Goal: Transaction & Acquisition: Book appointment/travel/reservation

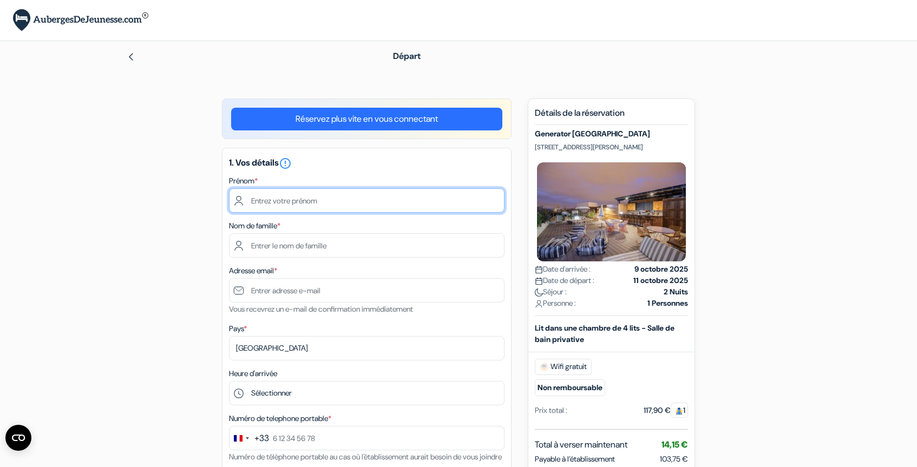
click at [327, 192] on input "text" at bounding box center [367, 200] width 276 height 24
type input "[PERSON_NAME]"
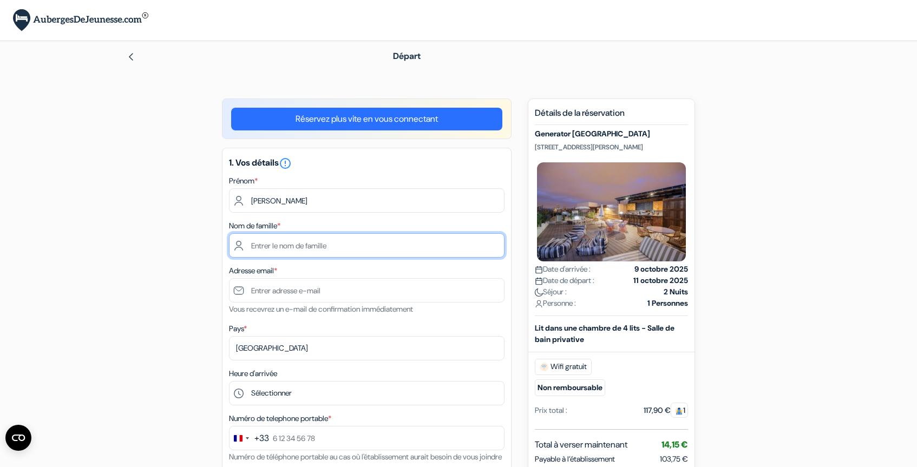
type input "[PERSON_NAME]"
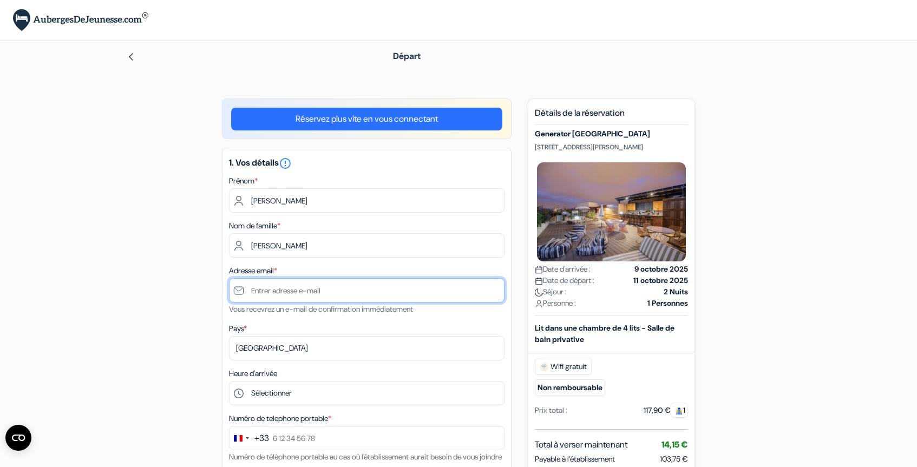
type input "[EMAIL_ADDRESS][DOMAIN_NAME]"
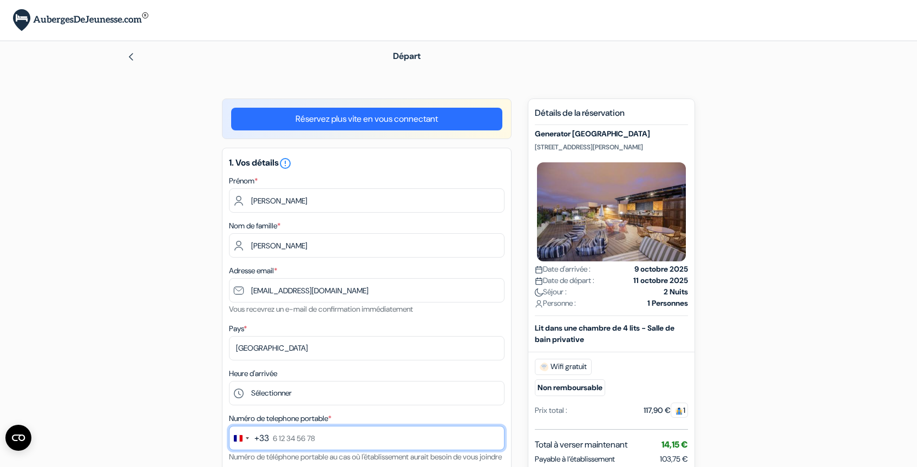
type input "0679674714"
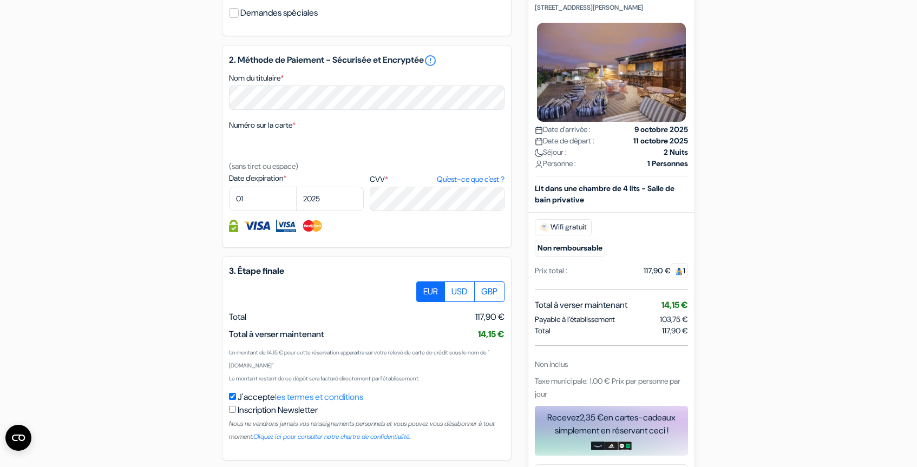
scroll to position [434, 0]
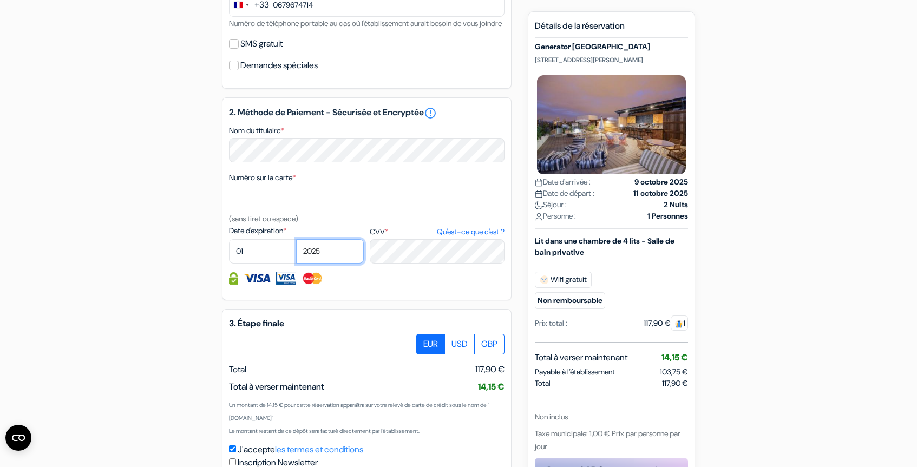
select select "2029"
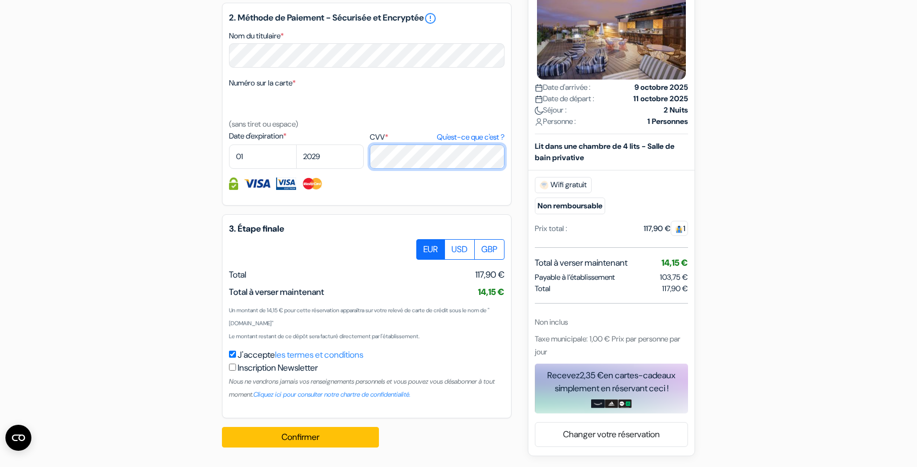
scroll to position [544, 0]
click at [602, 148] on b "Lit dans une chambre de 4 lits - Salle de bain privative" at bounding box center [605, 151] width 140 height 21
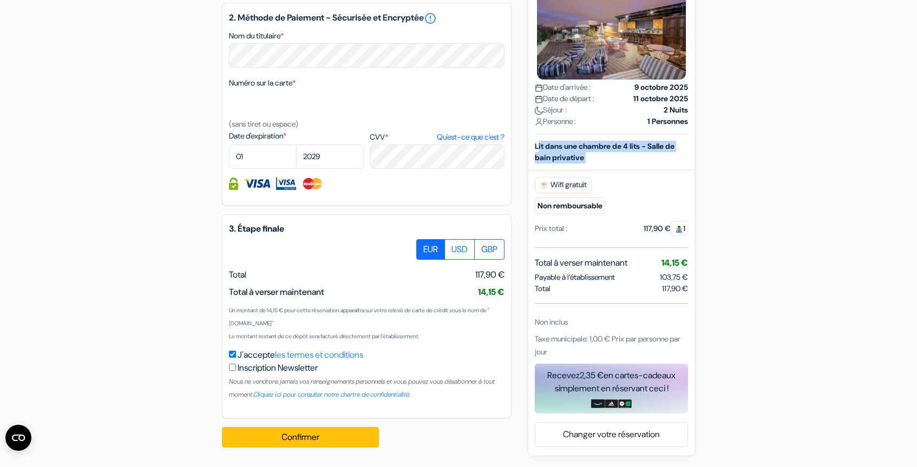
click at [602, 148] on b "Lit dans une chambre de 4 lits - Salle de bain privative" at bounding box center [605, 151] width 140 height 21
click at [599, 160] on div "Lit dans une chambre de 4 lits - Salle de bain privative" at bounding box center [611, 152] width 166 height 23
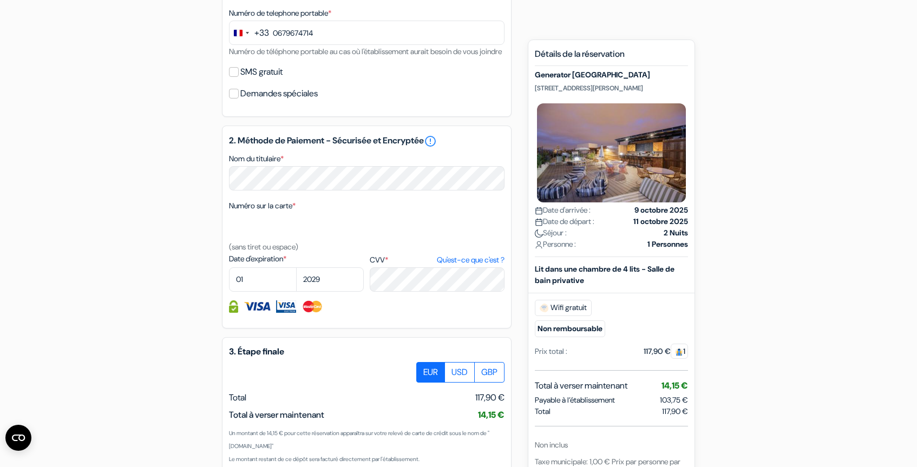
click at [612, 160] on img at bounding box center [611, 152] width 153 height 103
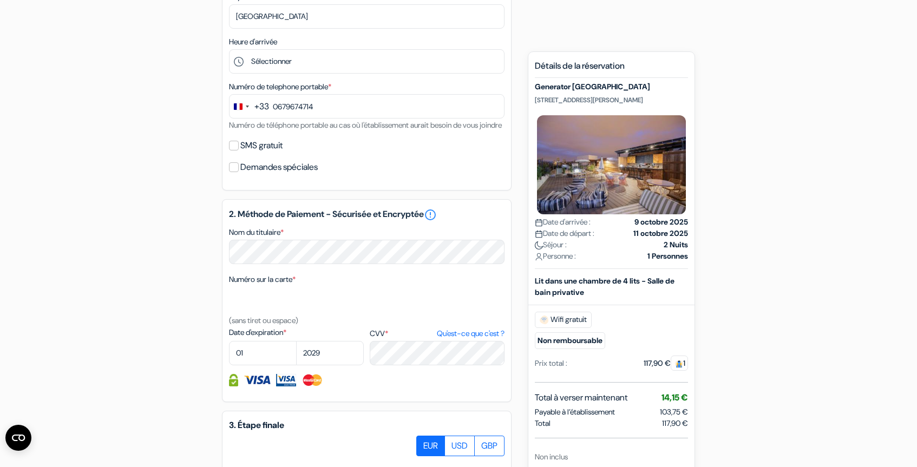
scroll to position [287, 0]
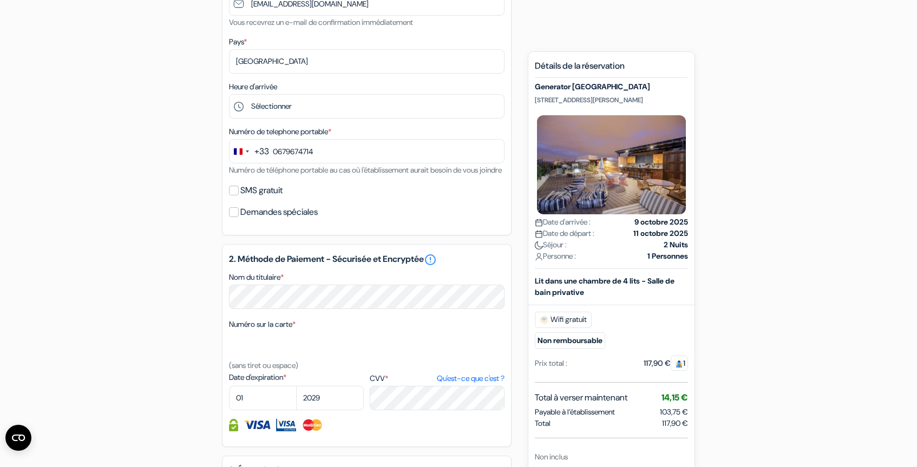
click at [253, 198] on label "SMS gratuit" at bounding box center [261, 190] width 42 height 15
click at [239, 195] on input "SMS gratuit" at bounding box center [234, 191] width 10 height 10
checkbox input "true"
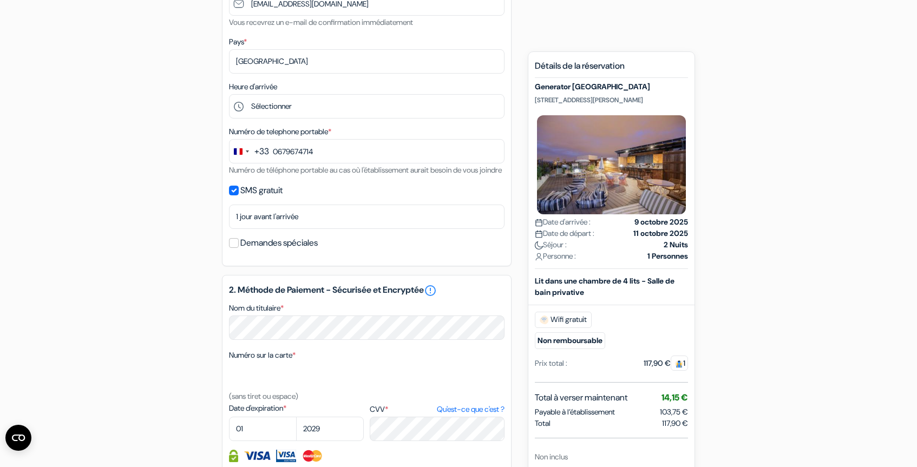
click at [248, 251] on label "Demandes spéciales" at bounding box center [278, 243] width 77 height 15
click at [239, 248] on input "Demandes spéciales" at bounding box center [234, 243] width 10 height 10
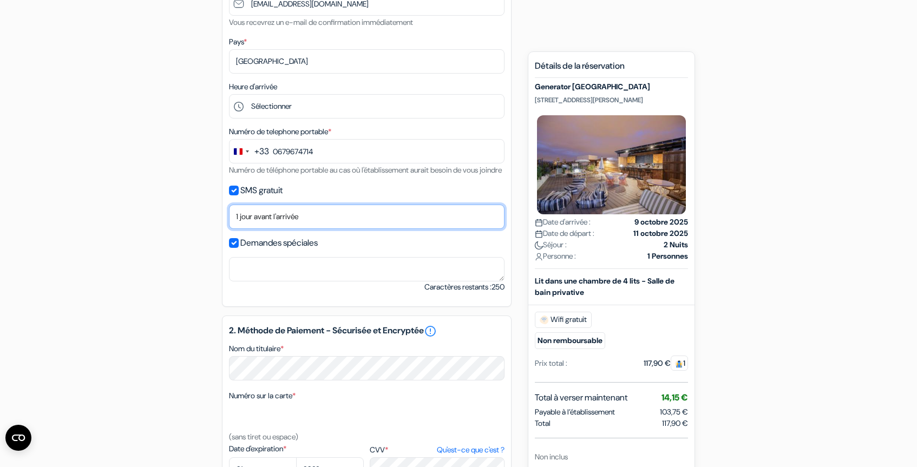
click at [253, 229] on select "Non merci Maintenant Le jour de votre arrivée 1 jour avant l'arrivée 2 jours av…" at bounding box center [367, 217] width 276 height 24
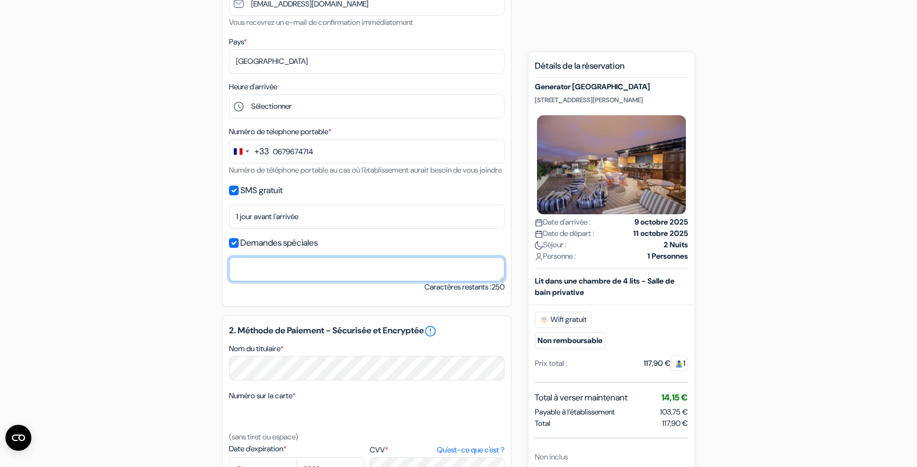
click at [269, 281] on textarea "Nom du titulaire *" at bounding box center [367, 269] width 276 height 24
click at [201, 288] on div "add_box Generator [GEOGRAPHIC_DATA] [STREET_ADDRESS][PERSON_NAME] Détails de l'…" at bounding box center [458, 291] width 715 height 958
click at [238, 248] on input "Demandes spéciales" at bounding box center [234, 243] width 10 height 10
checkbox input "false"
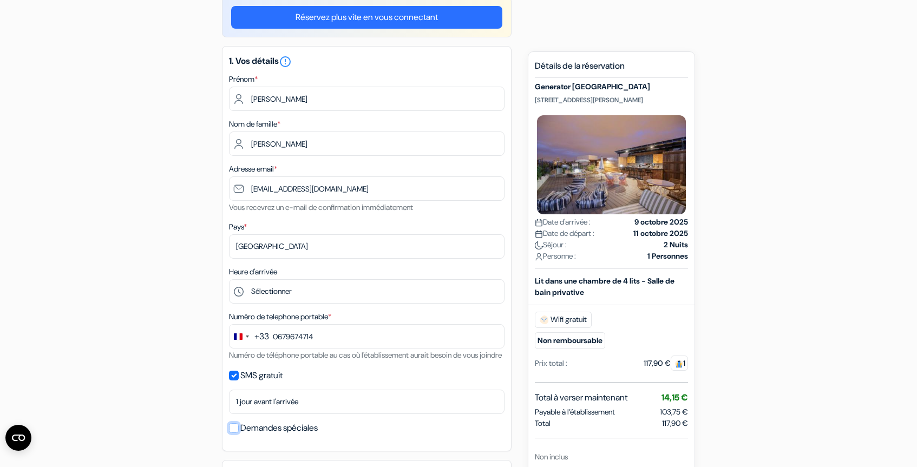
scroll to position [83, 0]
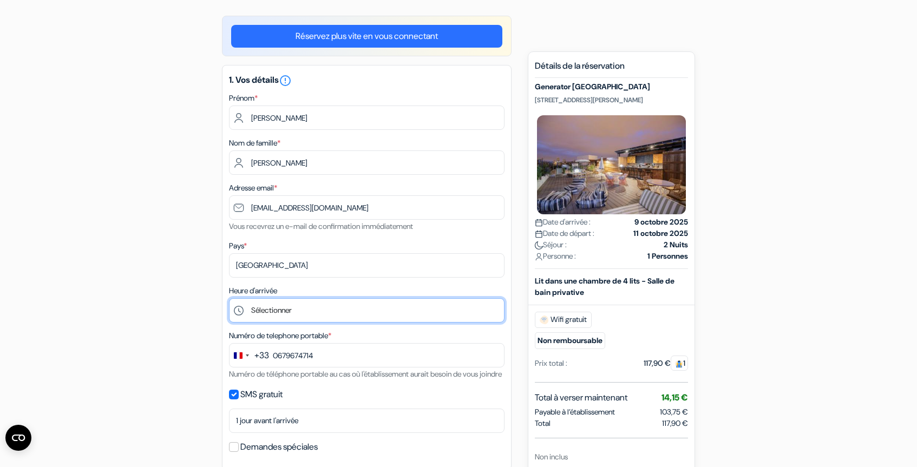
click at [256, 314] on select "Sélectionner 1:00 2:00 3:00 4:00 5:00 6:00 7:00 8:00 9:00 10:00 11:00 12:00 13:…" at bounding box center [367, 310] width 276 height 24
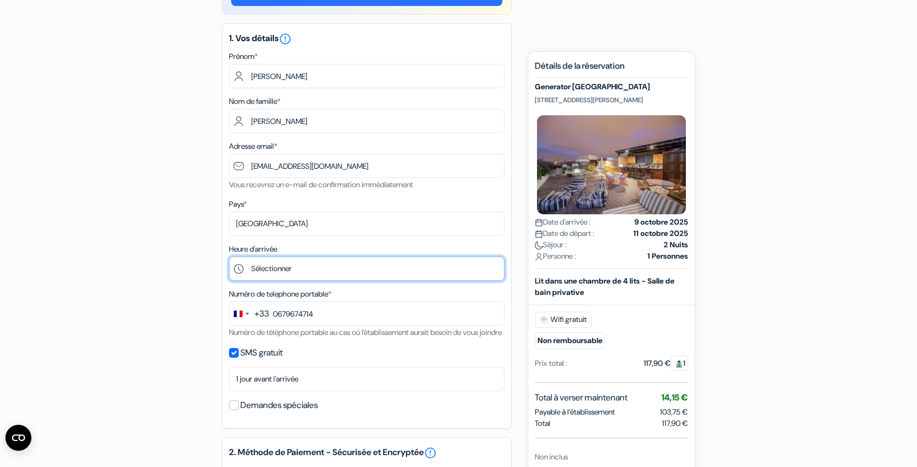
scroll to position [177, 0]
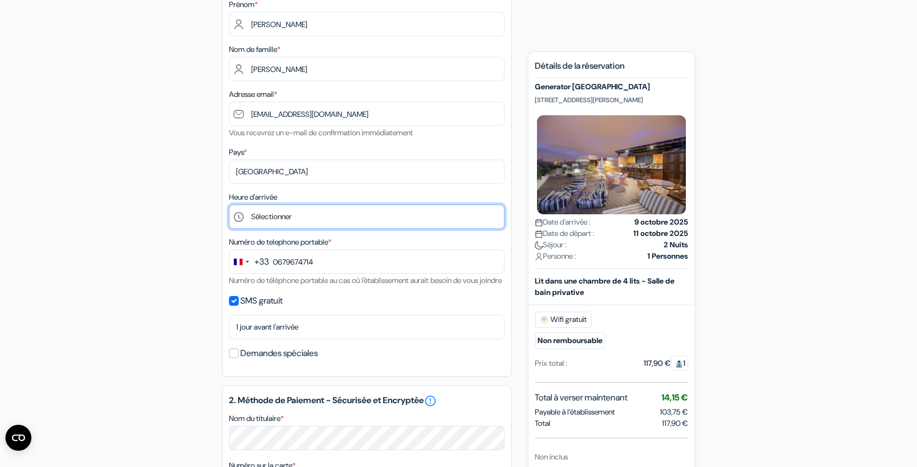
click at [270, 229] on select "Sélectionner 1:00 2:00 3:00 4:00 5:00 6:00 7:00 8:00 9:00 10:00 11:00 12:00 13:…" at bounding box center [367, 217] width 276 height 24
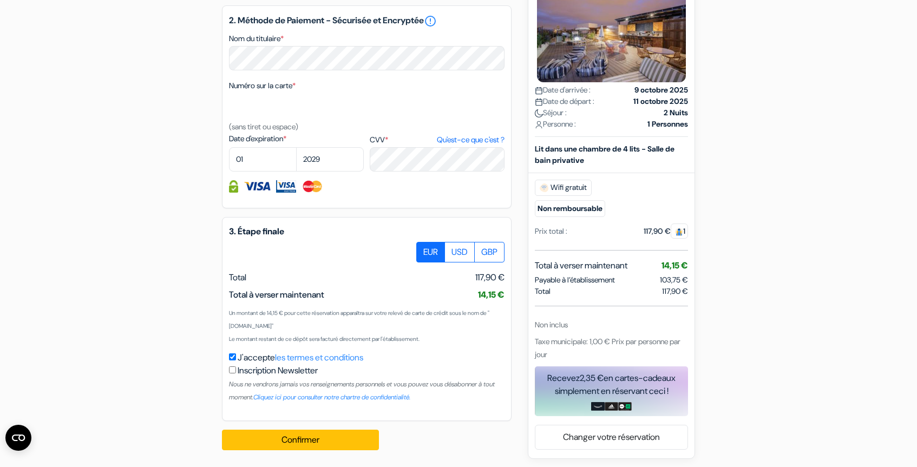
scroll to position [575, 0]
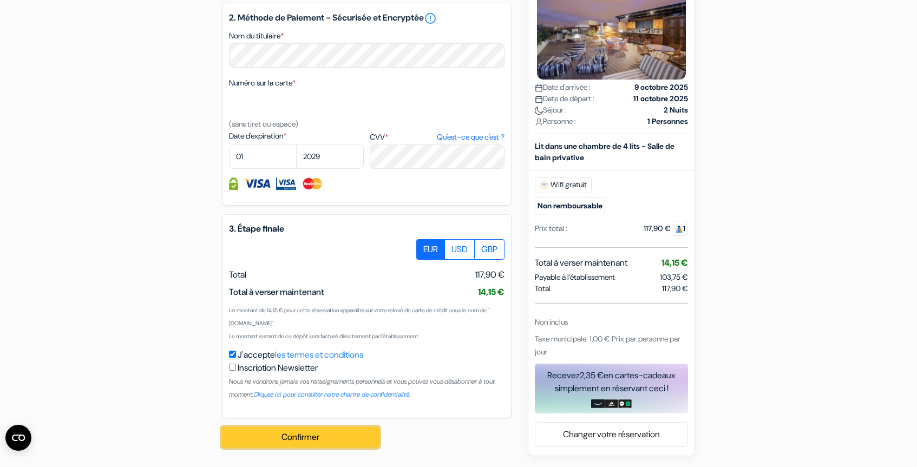
drag, startPoint x: 304, startPoint y: 439, endPoint x: 179, endPoint y: 395, distance: 132.4
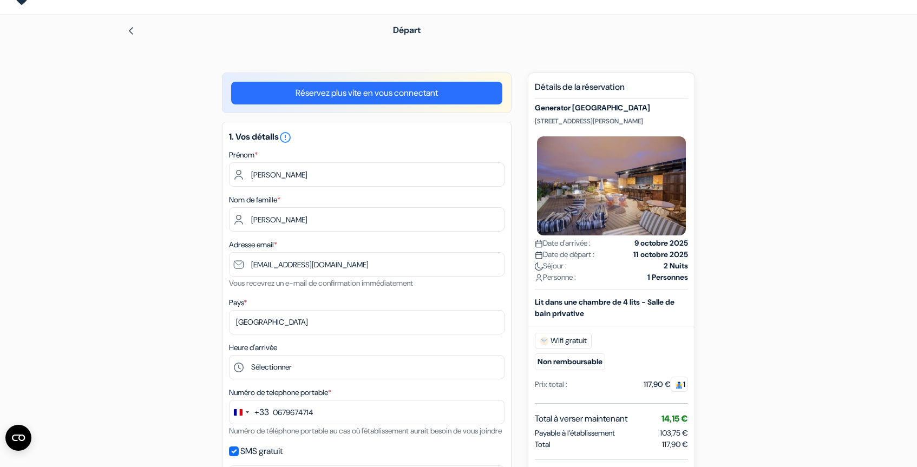
scroll to position [0, 0]
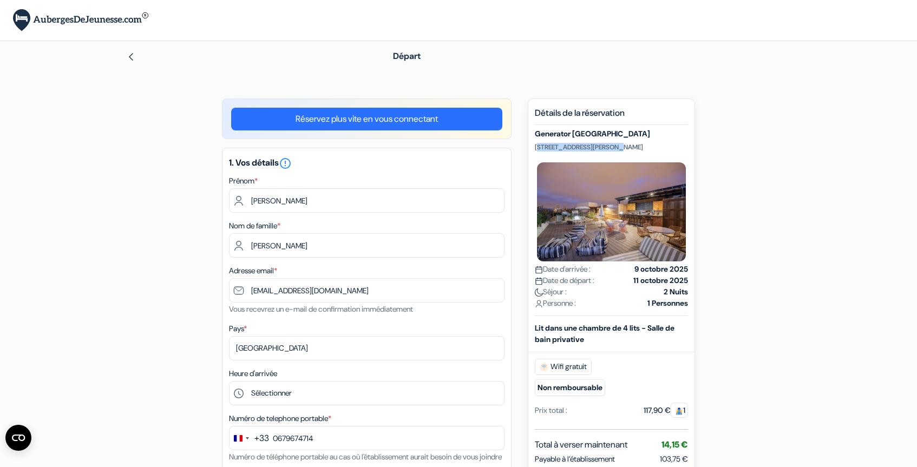
drag, startPoint x: 537, startPoint y: 148, endPoint x: 611, endPoint y: 148, distance: 73.6
click at [611, 148] on p "[STREET_ADDRESS][PERSON_NAME]" at bounding box center [611, 147] width 153 height 9
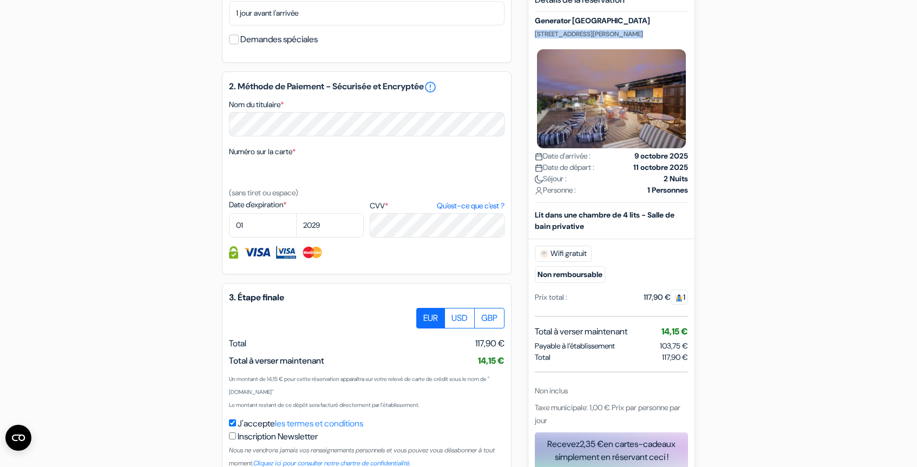
scroll to position [575, 0]
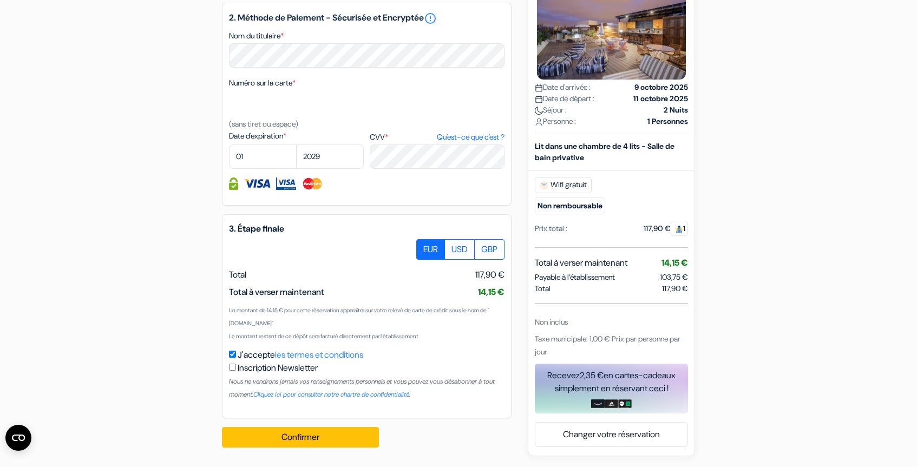
click at [308, 449] on div "Confirmer Loading... Traitement de la demande..." at bounding box center [306, 438] width 169 height 38
click at [313, 442] on button "Confirmer Loading..." at bounding box center [300, 437] width 157 height 21
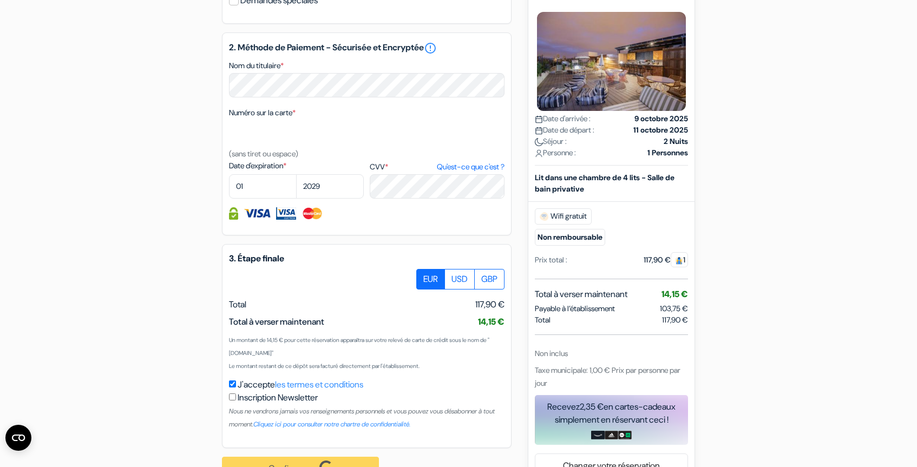
scroll to position [529, 0]
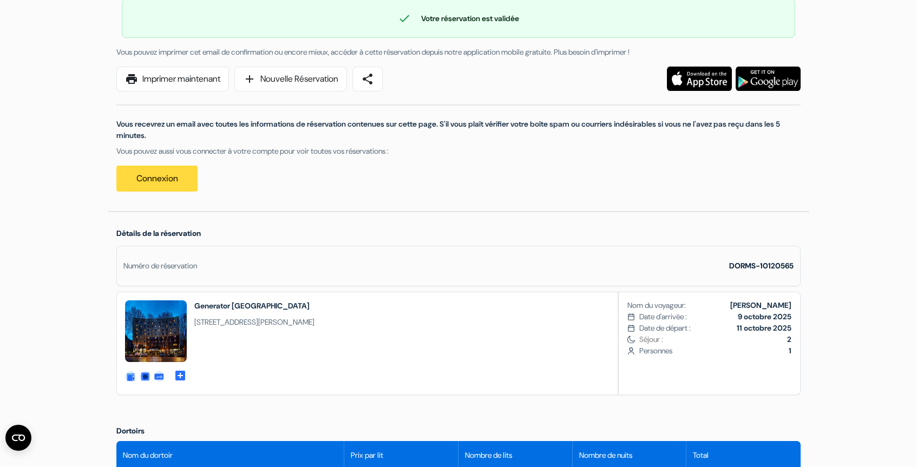
scroll to position [48, 0]
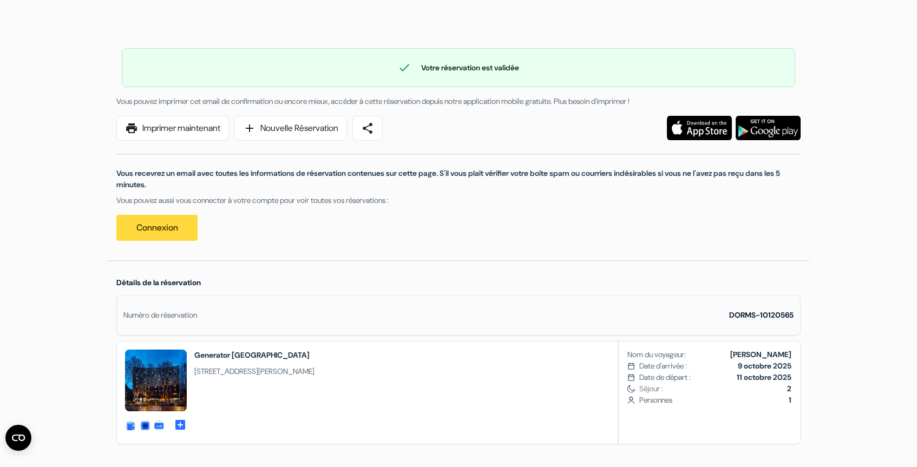
click at [489, 177] on p "Vous recevrez un email avec toutes les informations de réservation contenues su…" at bounding box center [458, 179] width 684 height 23
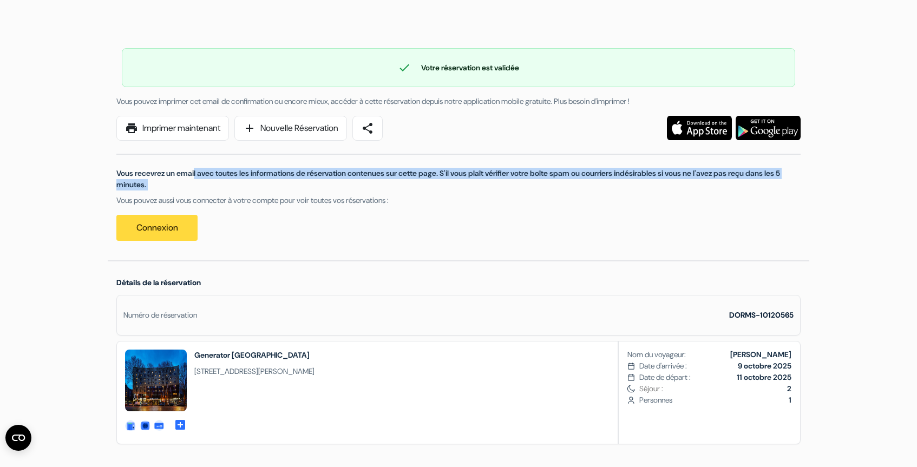
click at [489, 177] on p "Vous recevrez un email avec toutes les informations de réservation contenues su…" at bounding box center [458, 179] width 684 height 23
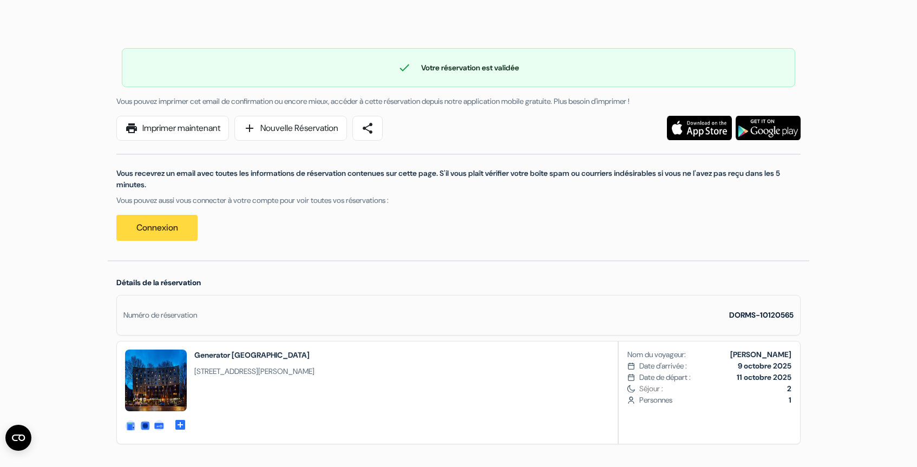
click at [487, 180] on p "Vous recevrez un email avec toutes les informations de réservation contenues su…" at bounding box center [458, 179] width 684 height 23
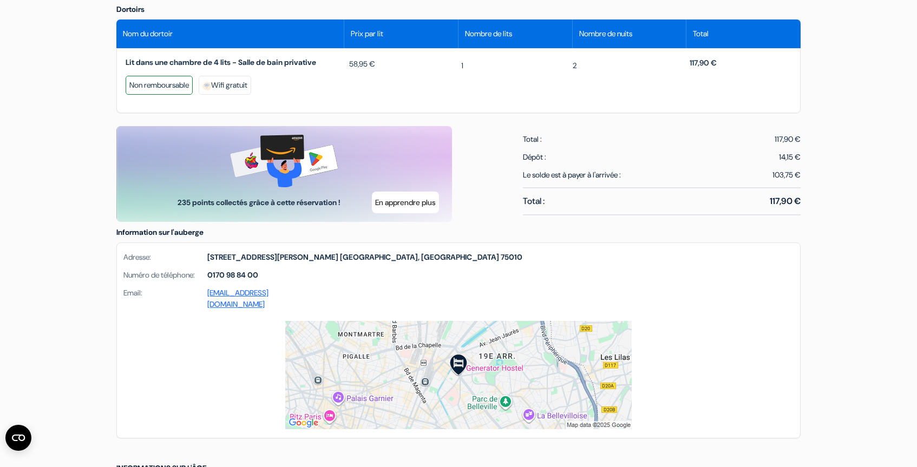
scroll to position [519, 0]
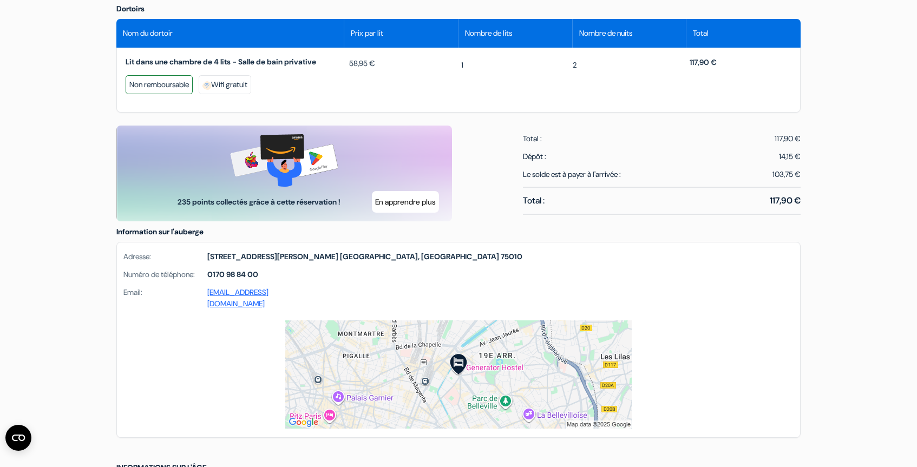
click at [236, 275] on strong "0170 98 84 00" at bounding box center [232, 274] width 51 height 11
click at [216, 276] on strong "0170 98 84 00" at bounding box center [232, 274] width 51 height 11
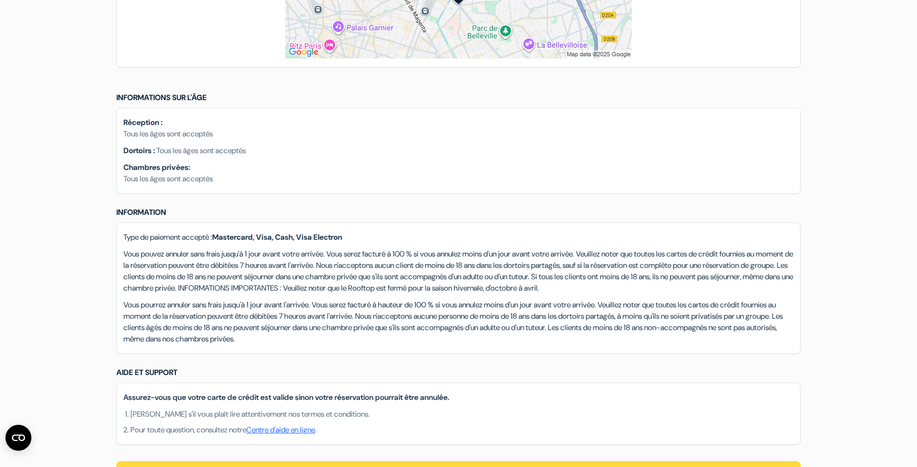
scroll to position [890, 0]
click at [291, 272] on p "Vous pouvez annuler sans frais jusqu'à 1 jour avant votre arrivée. Vous serez f…" at bounding box center [458, 270] width 670 height 45
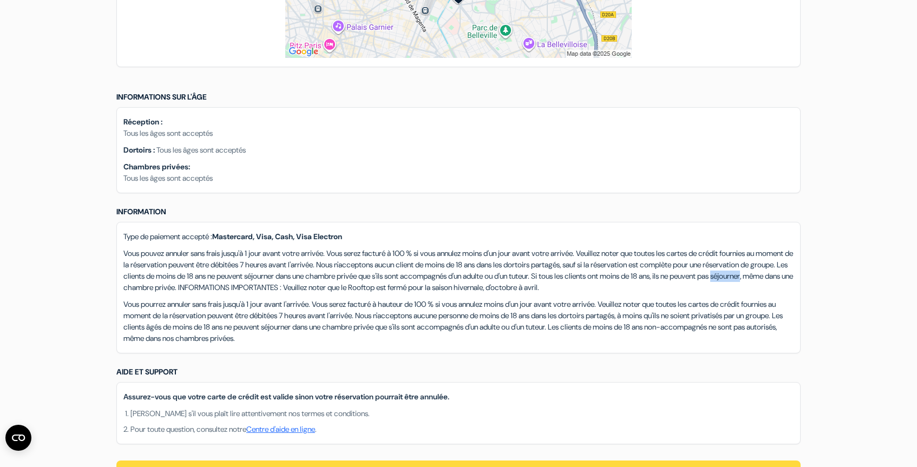
click at [291, 272] on p "Vous pouvez annuler sans frais jusqu'à 1 jour avant votre arrivée. Vous serez f…" at bounding box center [458, 270] width 670 height 45
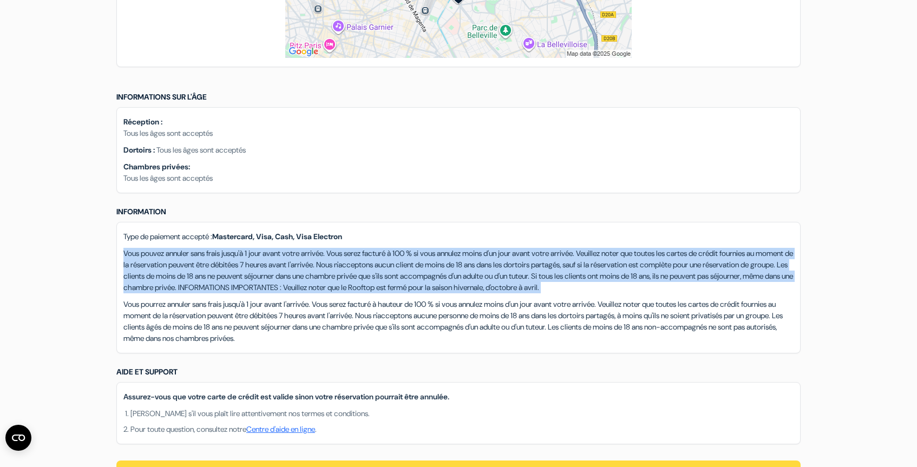
click at [291, 272] on p "Vous pouvez annuler sans frais jusqu'à 1 jour avant votre arrivée. Vous serez f…" at bounding box center [458, 270] width 670 height 45
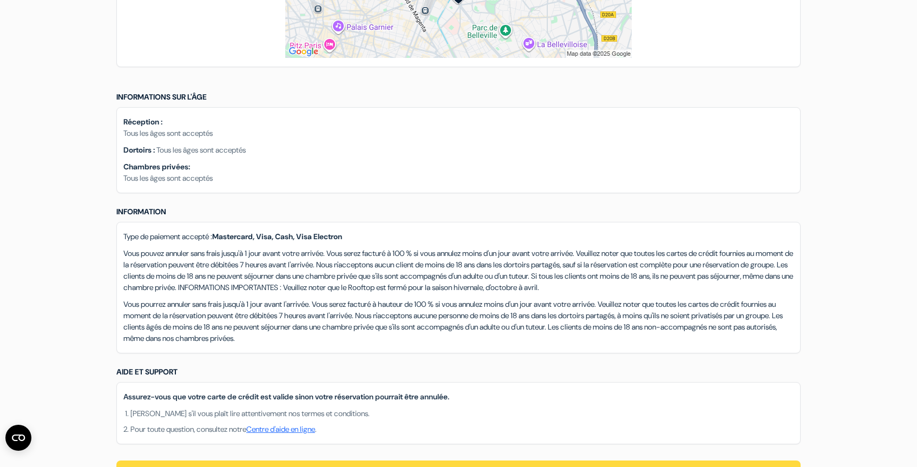
click at [274, 305] on p "Vous pourrez annuler sans frais jusqu'à 1 jour avant l'arrivée. Vous serez fact…" at bounding box center [458, 321] width 670 height 45
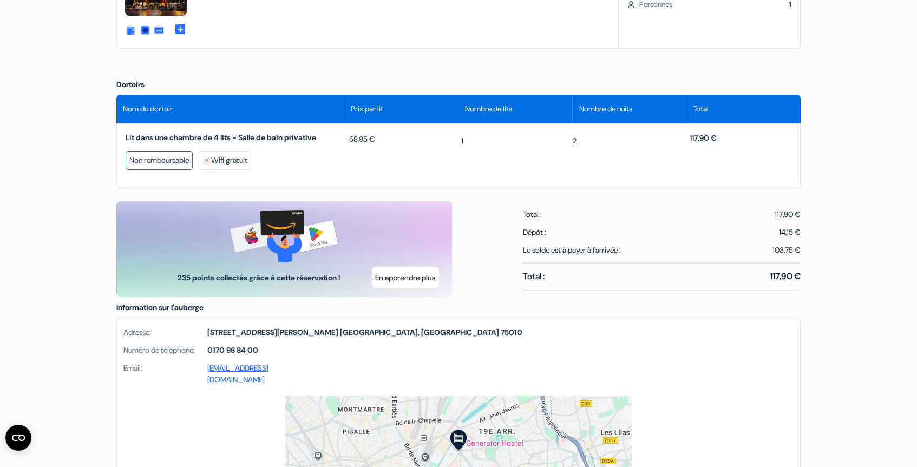
scroll to position [442, 0]
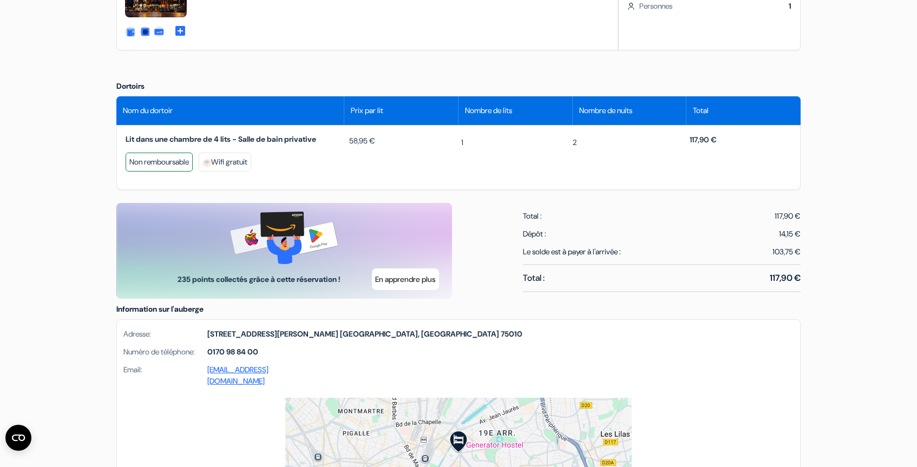
click at [275, 140] on span "Lit dans une chambre de 4 lits - Salle de bain privative" at bounding box center [235, 139] width 219 height 10
click at [273, 143] on span "Lit dans une chambre de 4 lits - Salle de bain privative" at bounding box center [235, 139] width 219 height 10
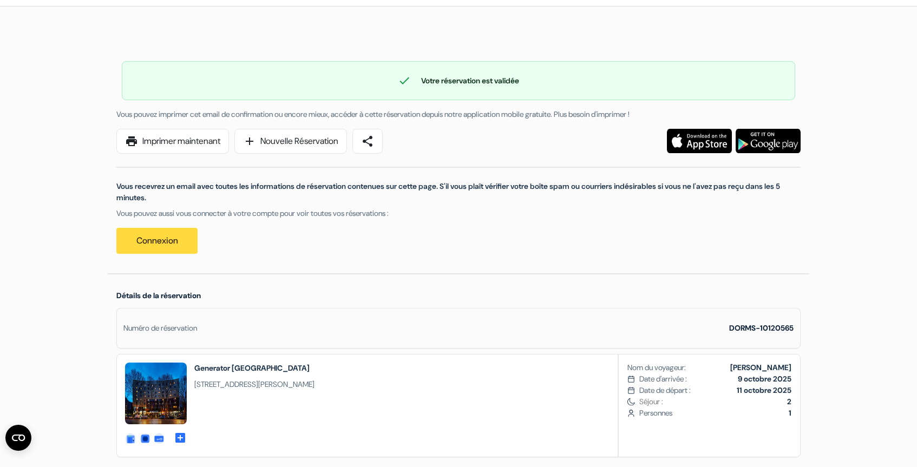
scroll to position [0, 0]
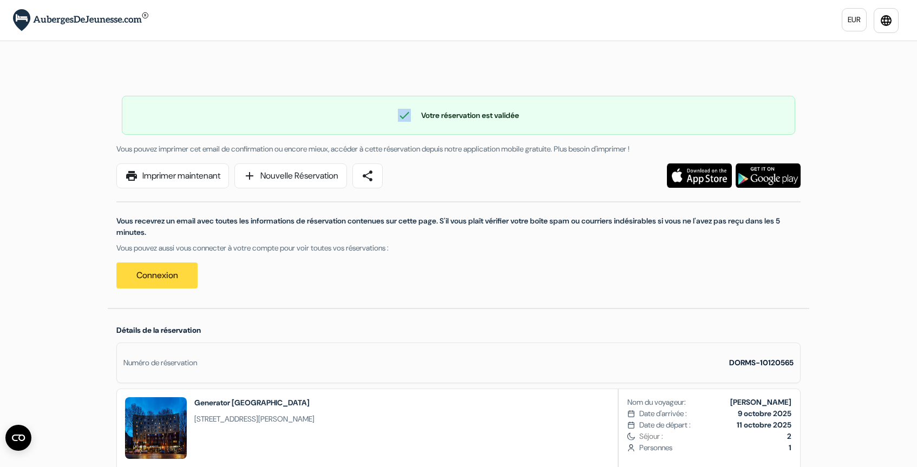
drag, startPoint x: 543, startPoint y: 115, endPoint x: 533, endPoint y: 99, distance: 19.1
click at [533, 99] on div "check Votre réservation est validée Numéro de réservation: DORMS-10120565" at bounding box center [459, 115] width 674 height 39
click at [516, 114] on div "check Votre réservation est validée" at bounding box center [458, 115] width 673 height 13
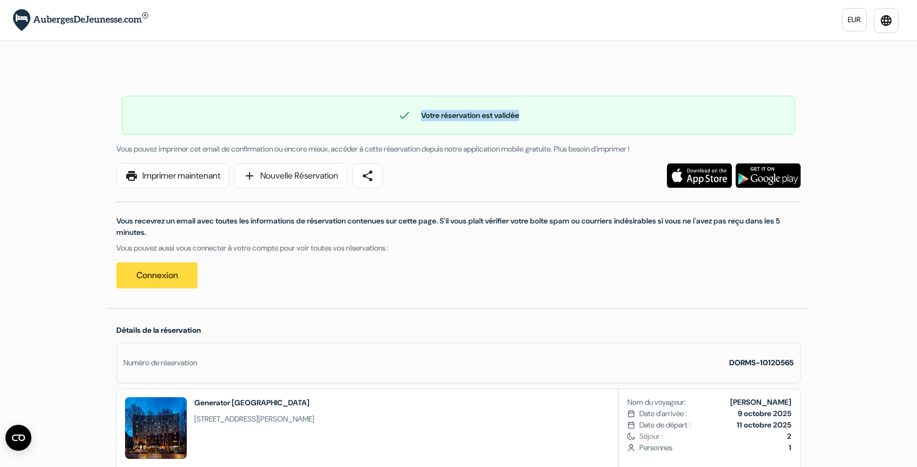
click at [516, 114] on div "check Votre réservation est validée" at bounding box center [458, 115] width 673 height 13
click at [534, 136] on div "check Votre réservation est validée Numéro de réservation: DORMS-10120565 Vous …" at bounding box center [459, 187] width 702 height 243
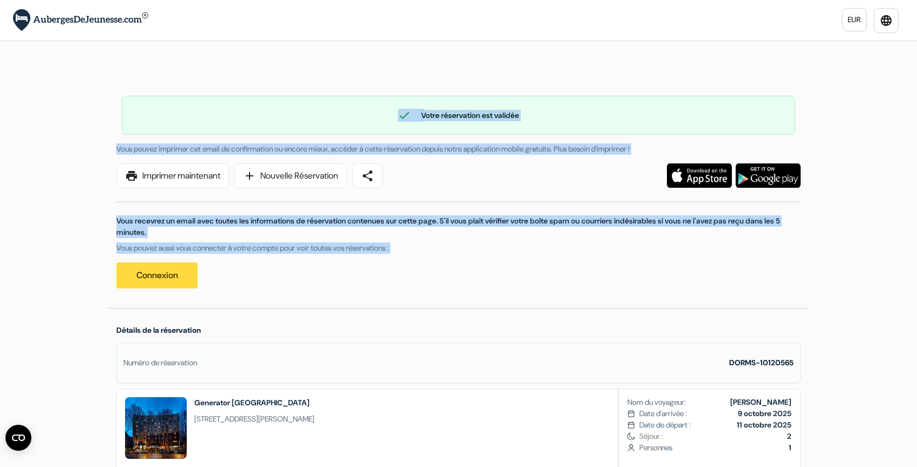
drag, startPoint x: 534, startPoint y: 161, endPoint x: 524, endPoint y: 108, distance: 54.1
click at [524, 108] on div "check Votre réservation est validée Numéro de réservation: DORMS-10120565 Vous …" at bounding box center [459, 187] width 702 height 243
click at [524, 108] on div "check Votre réservation est validée Numéro de réservation: DORMS-10120565" at bounding box center [459, 115] width 674 height 39
drag, startPoint x: 527, startPoint y: 256, endPoint x: 505, endPoint y: 100, distance: 158.1
click at [505, 100] on div "check Votre réservation est validée Numéro de réservation: DORMS-10120565 Vous …" at bounding box center [459, 187] width 702 height 243
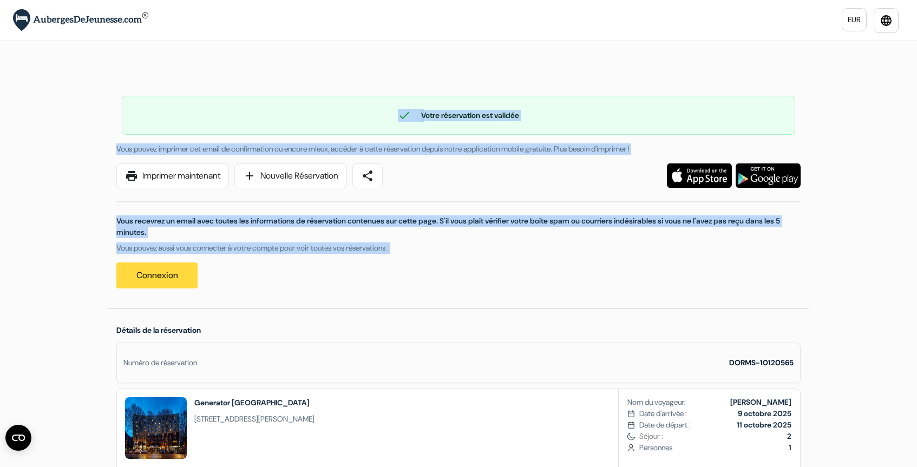
click at [505, 100] on div "check Votre réservation est validée Numéro de réservation: DORMS-10120565" at bounding box center [459, 115] width 674 height 39
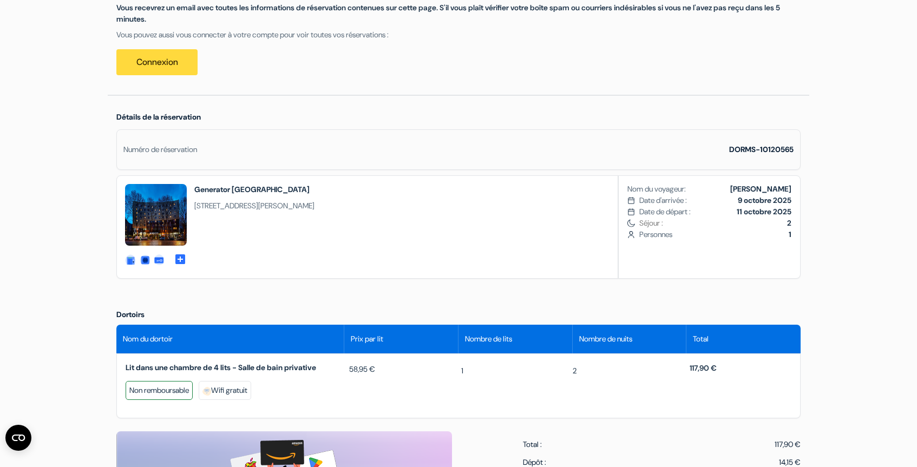
scroll to position [214, 0]
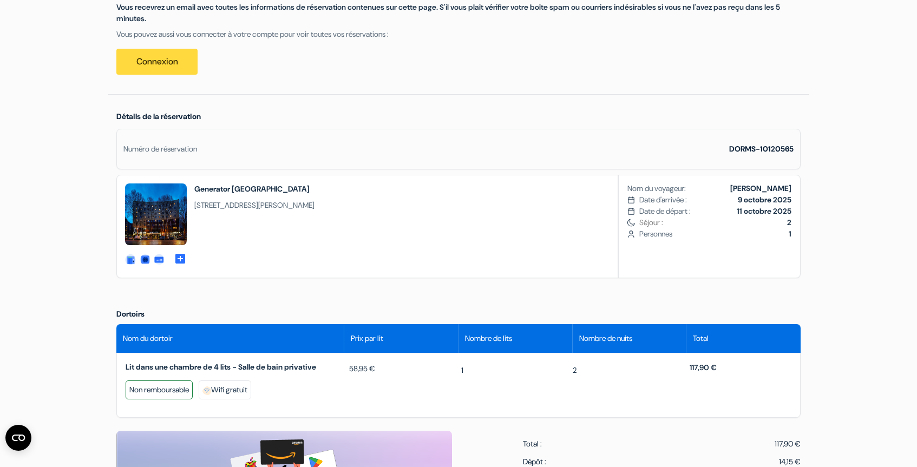
click at [315, 208] on span "Place du Colonel Fabien 13, 75010, Paris, France" at bounding box center [254, 205] width 120 height 11
click at [550, 135] on div "Numéro de réservation DORMS-10120565" at bounding box center [458, 149] width 684 height 41
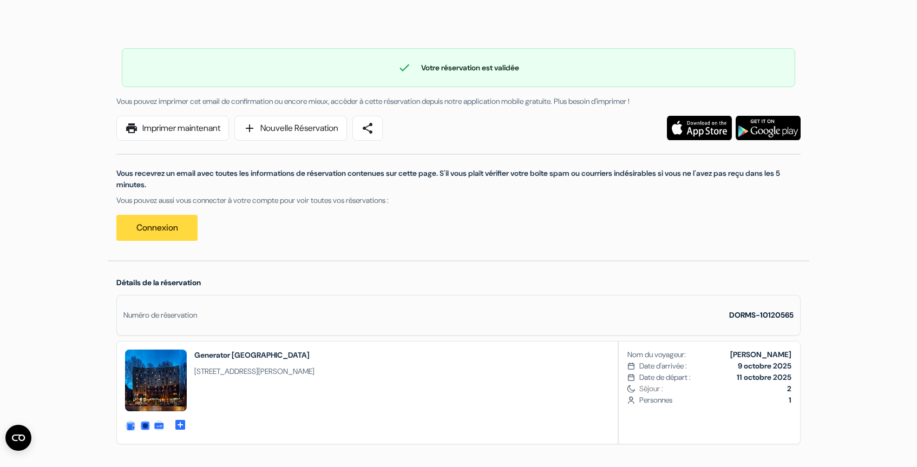
click at [451, 174] on p "Vous recevrez un email avec toutes les informations de réservation contenues su…" at bounding box center [458, 179] width 684 height 23
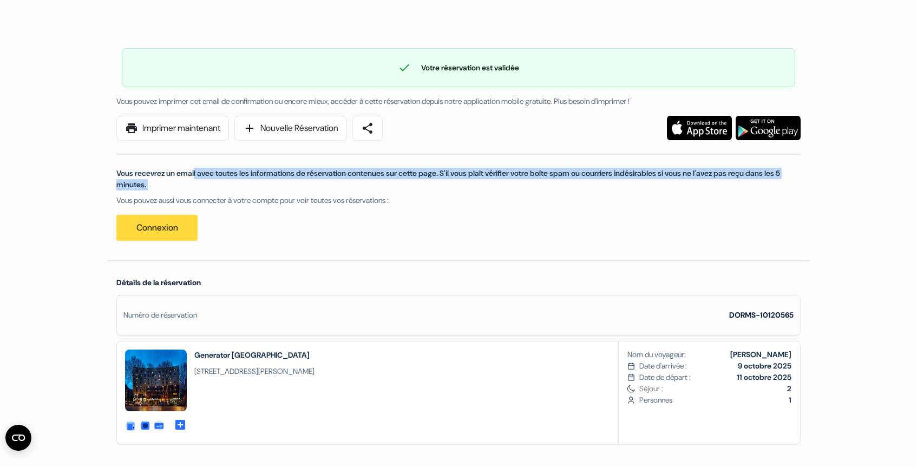
click at [451, 174] on p "Vous recevrez un email avec toutes les informations de réservation contenues su…" at bounding box center [458, 179] width 684 height 23
click at [451, 185] on p "Vous recevrez un email avec toutes les informations de réservation contenues su…" at bounding box center [458, 179] width 684 height 23
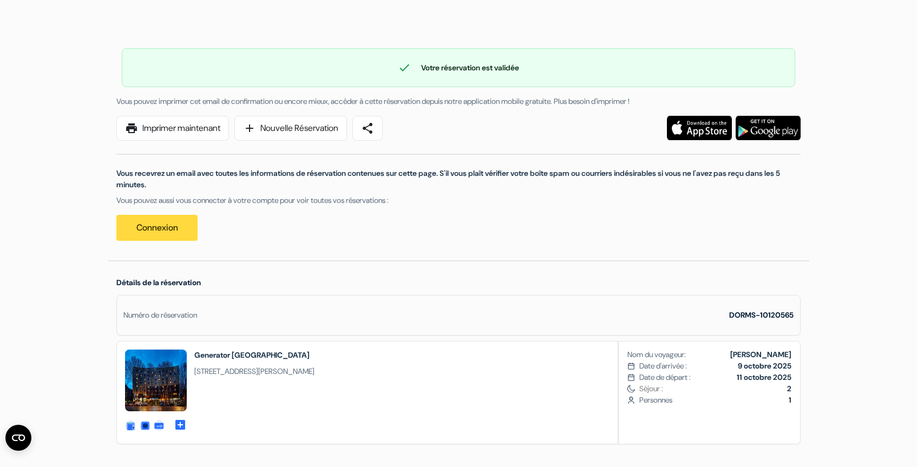
drag, startPoint x: 432, startPoint y: 208, endPoint x: 409, endPoint y: 167, distance: 47.5
click at [409, 167] on div "Vous recevrez un email avec toutes les informations de réservation contenues su…" at bounding box center [458, 191] width 697 height 100
drag, startPoint x: 400, startPoint y: 166, endPoint x: 428, endPoint y: 205, distance: 47.8
click at [428, 205] on div "Vous recevrez un email avec toutes les informations de réservation contenues su…" at bounding box center [458, 191] width 697 height 100
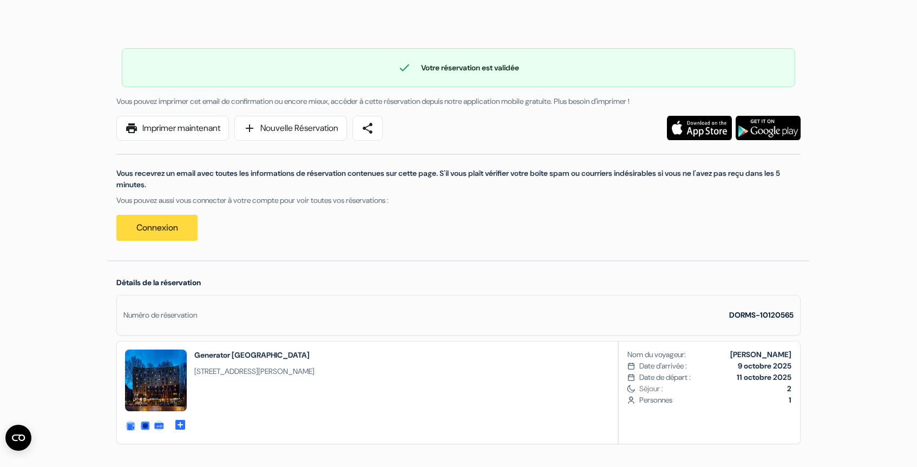
click at [428, 205] on p "Vous pouvez aussi vous connecter à votre compte pour voir toutes vos réservatio…" at bounding box center [458, 200] width 684 height 11
drag, startPoint x: 414, startPoint y: 256, endPoint x: 372, endPoint y: 161, distance: 103.0
click at [372, 161] on div "check Votre réservation est validée Numéro de réservation: DORMS-10120565 Vous …" at bounding box center [459, 139] width 702 height 243
click at [372, 161] on div "Vous recevrez un email avec toutes les informations de réservation contenues su…" at bounding box center [458, 191] width 697 height 100
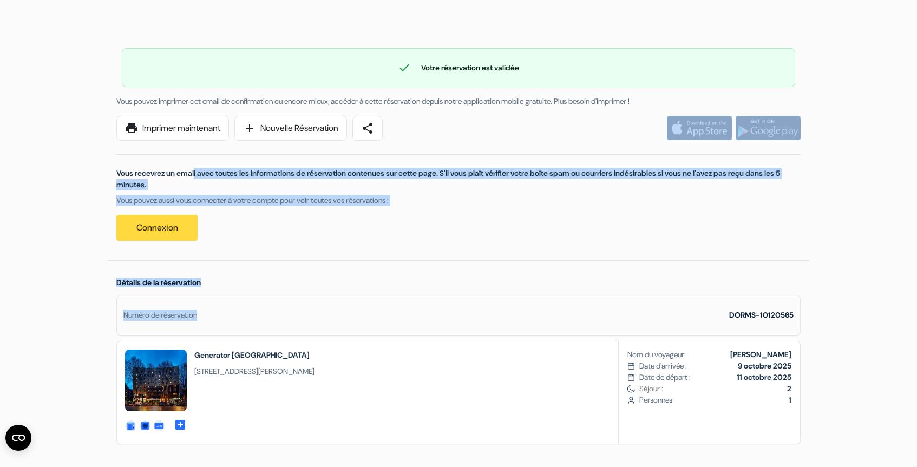
drag, startPoint x: 362, startPoint y: 163, endPoint x: 344, endPoint y: 334, distance: 172.0
click at [344, 334] on div "Numéro de réservation DORMS-10120565" at bounding box center [458, 315] width 684 height 41
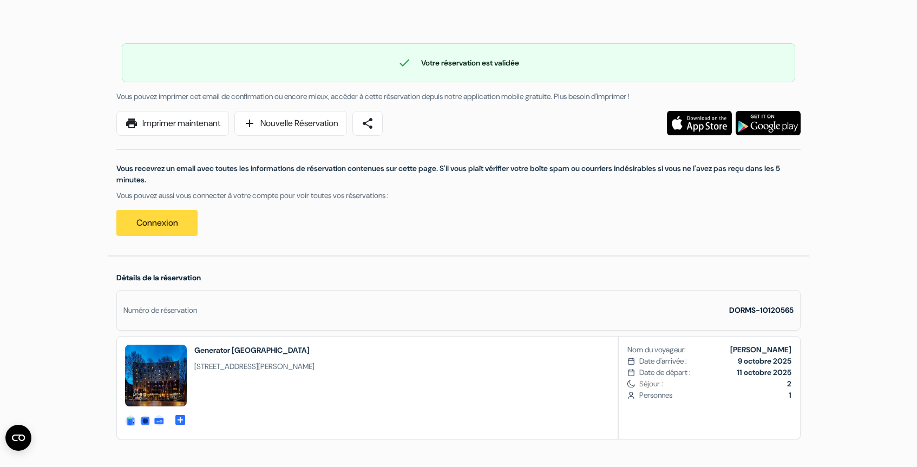
scroll to position [54, 0]
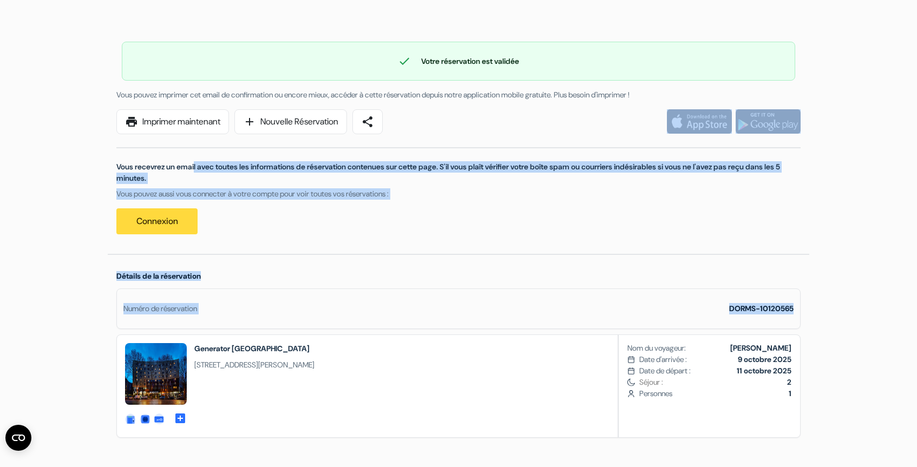
drag, startPoint x: 116, startPoint y: 169, endPoint x: 793, endPoint y: 304, distance: 689.7
click at [793, 304] on strong "DORMS-10120565" at bounding box center [761, 309] width 64 height 10
drag, startPoint x: 794, startPoint y: 317, endPoint x: 749, endPoint y: 237, distance: 92.1
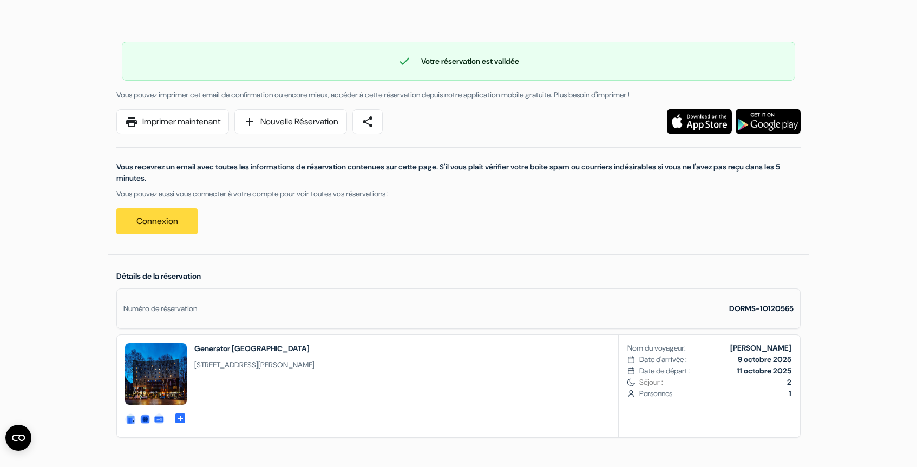
click at [581, 173] on p "Vous recevrez un email avec toutes les informations de réservation contenues su…" at bounding box center [458, 172] width 684 height 23
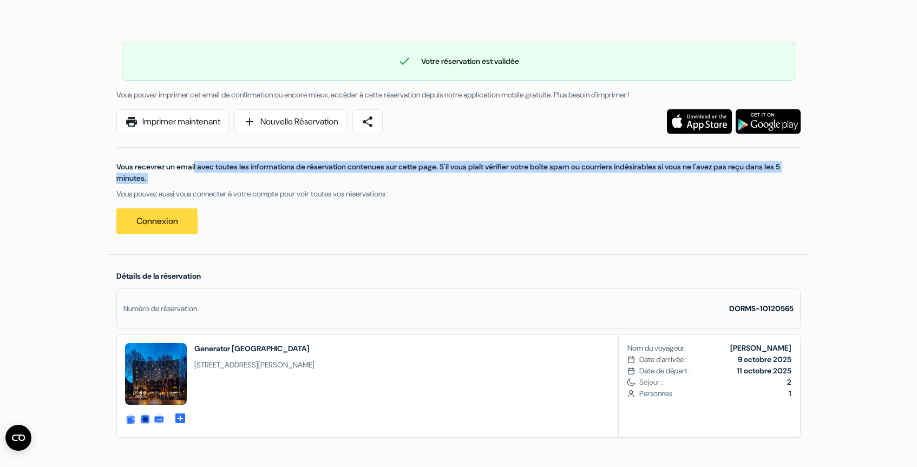
click at [581, 173] on p "Vous recevrez un email avec toutes les informations de réservation contenues su…" at bounding box center [458, 172] width 684 height 23
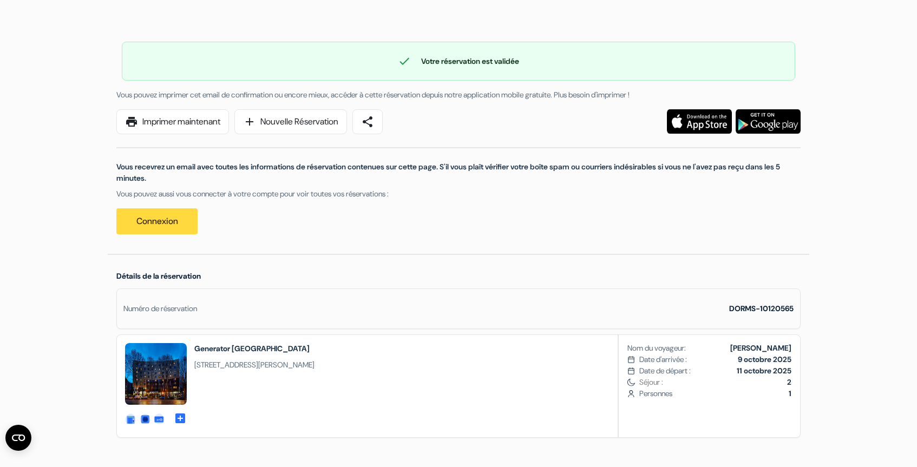
click at [533, 174] on p "Vous recevrez un email avec toutes les informations de réservation contenues su…" at bounding box center [458, 172] width 684 height 23
